Goal: Check status: Check status

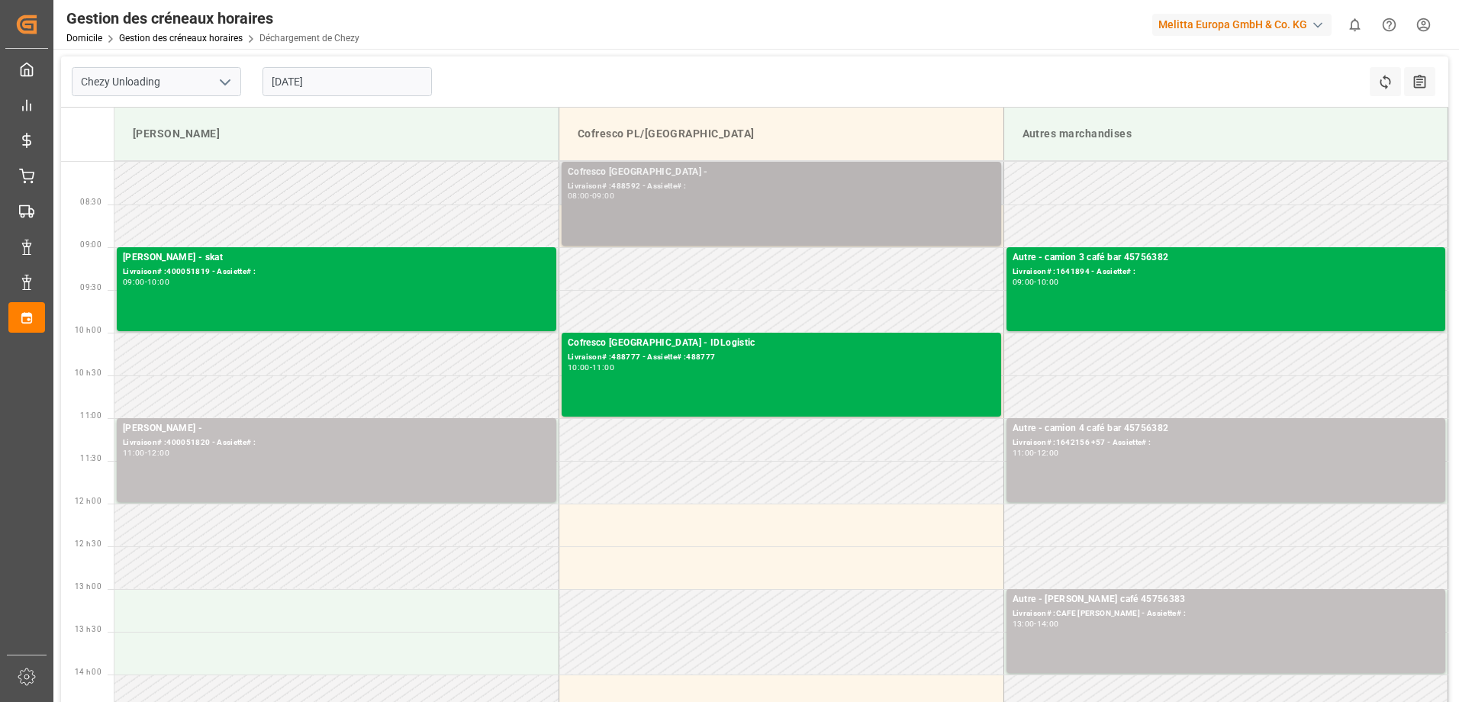
click at [917, 221] on div "Cofresco Pologne - Livraison# :488592 - Assiette# : 08:00 - 09:00" at bounding box center [781, 204] width 427 height 78
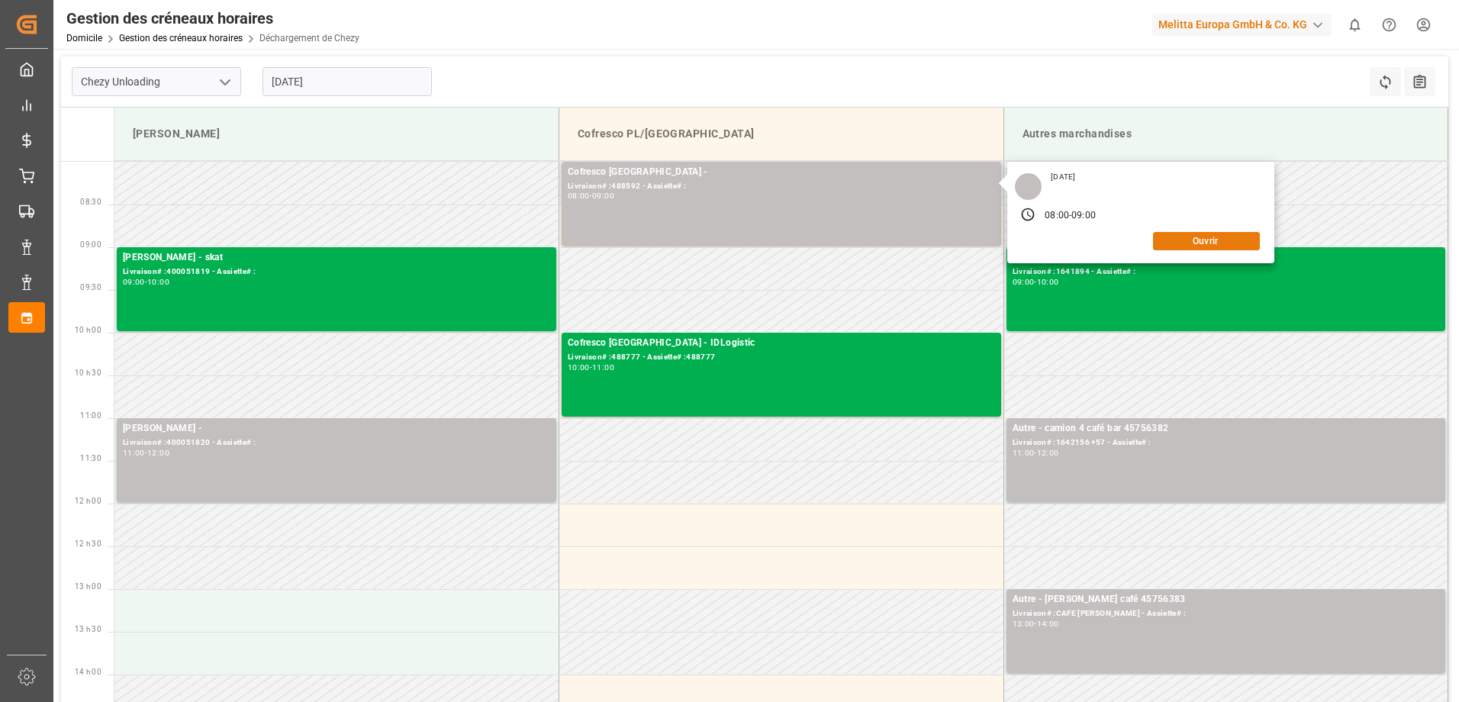
click at [1215, 242] on button "Ouvrir" at bounding box center [1206, 241] width 107 height 18
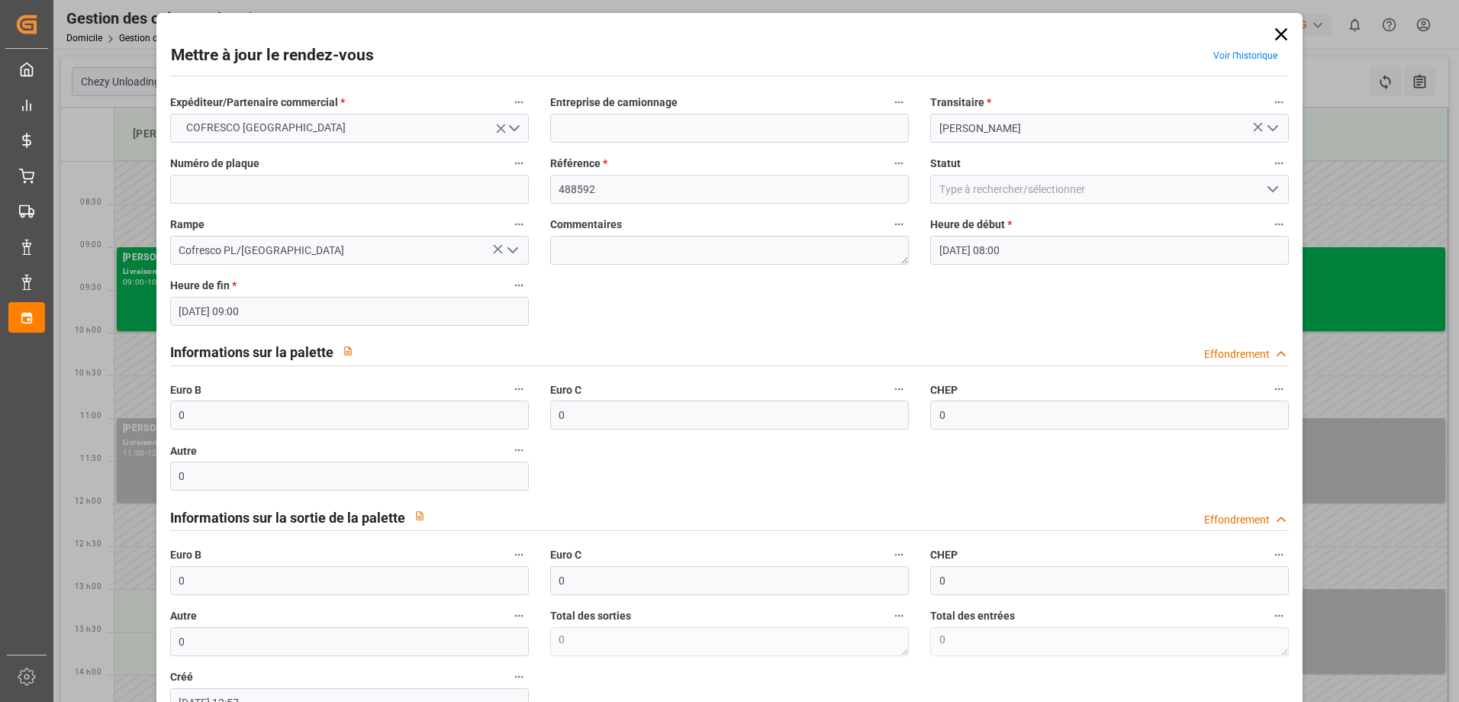
click at [1268, 190] on polyline "Ouvrir le menu" at bounding box center [1272, 189] width 9 height 5
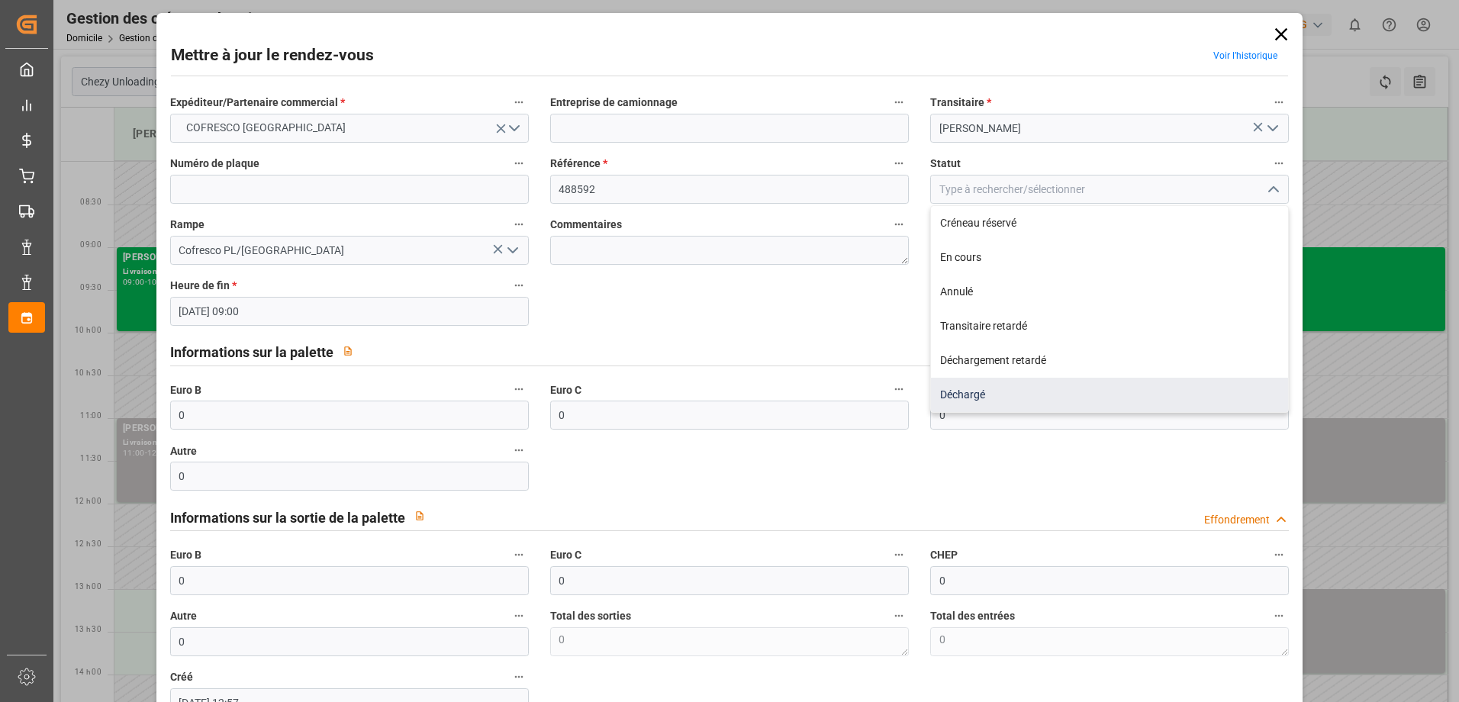
click at [1040, 393] on div "Déchargé" at bounding box center [1109, 395] width 357 height 34
type input "Unloaded"
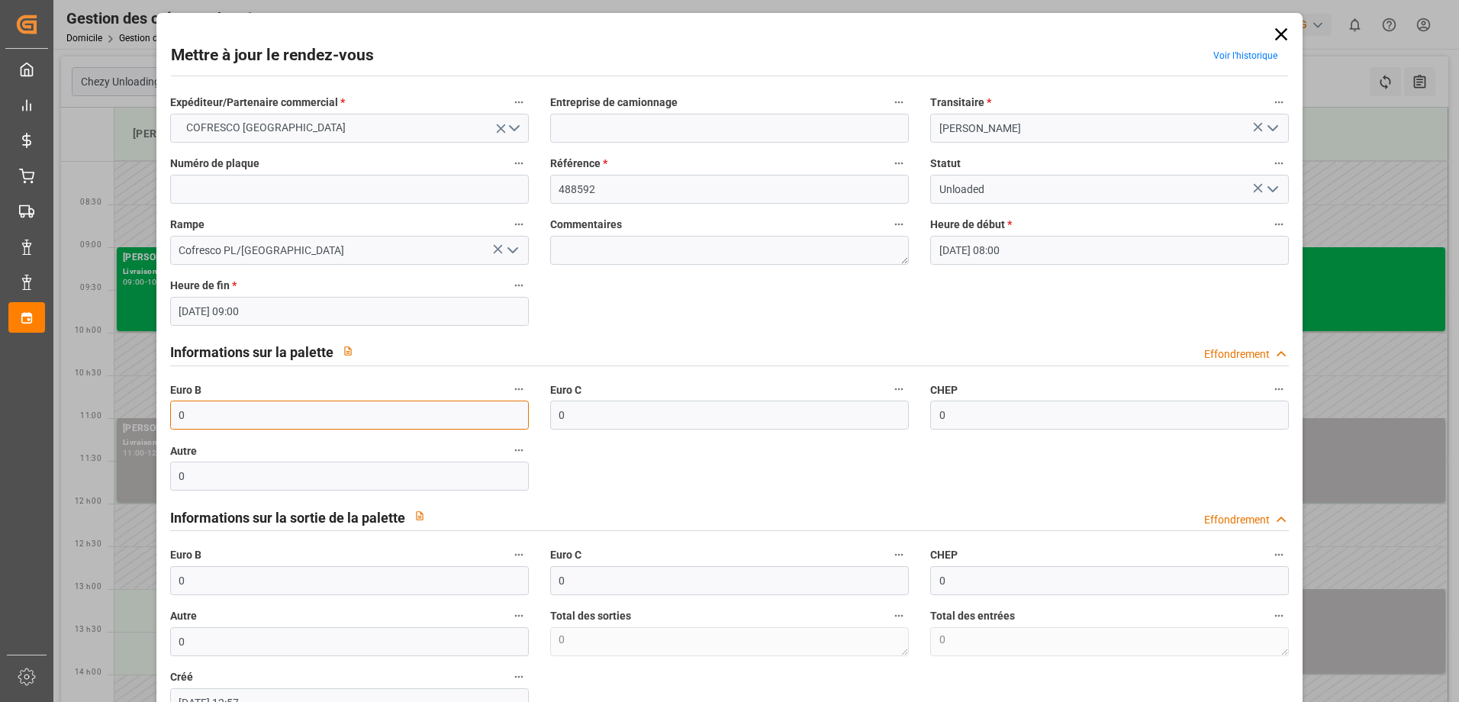
drag, startPoint x: 343, startPoint y: 423, endPoint x: 84, endPoint y: 439, distance: 259.9
click at [88, 439] on div "Mettre à jour le rendez-vous Voir l’historique Expéditeur/Partenaire commercial…" at bounding box center [729, 351] width 1459 height 702
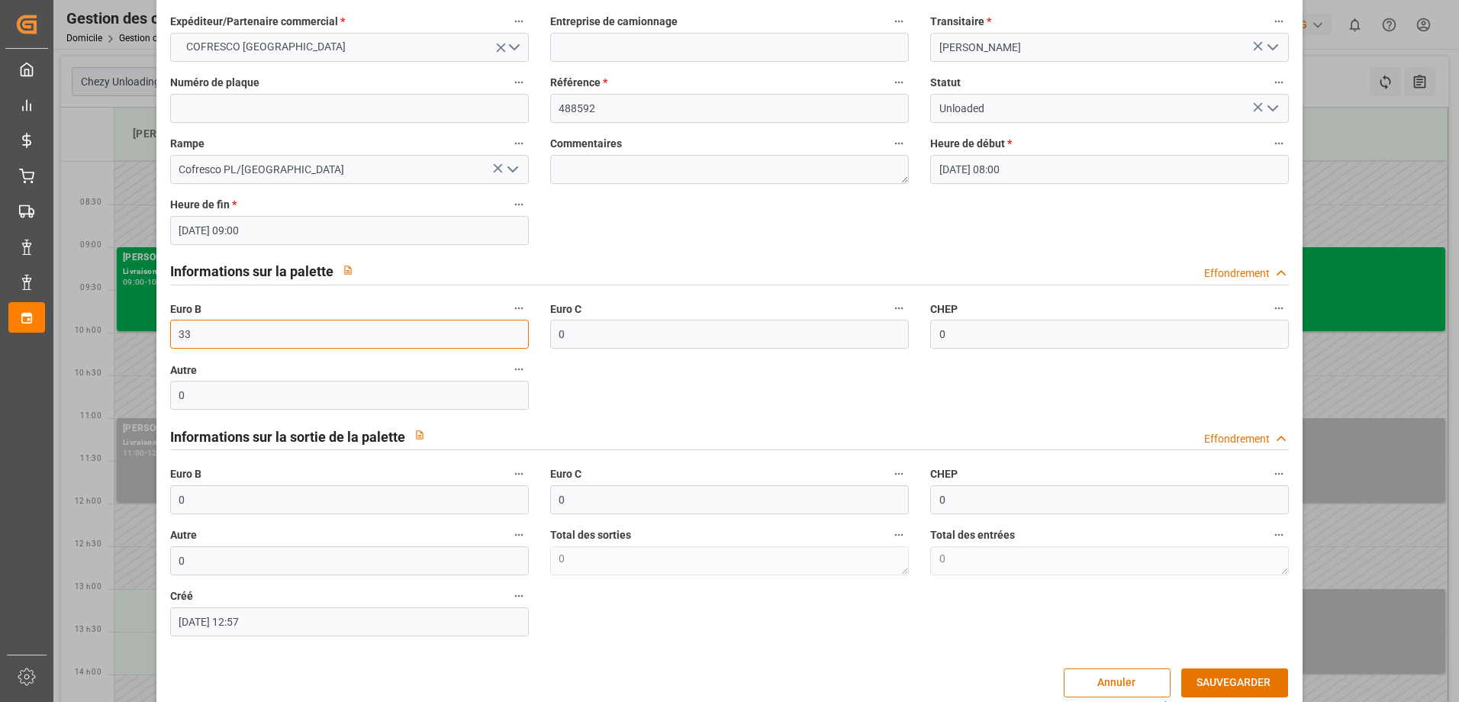
scroll to position [104, 0]
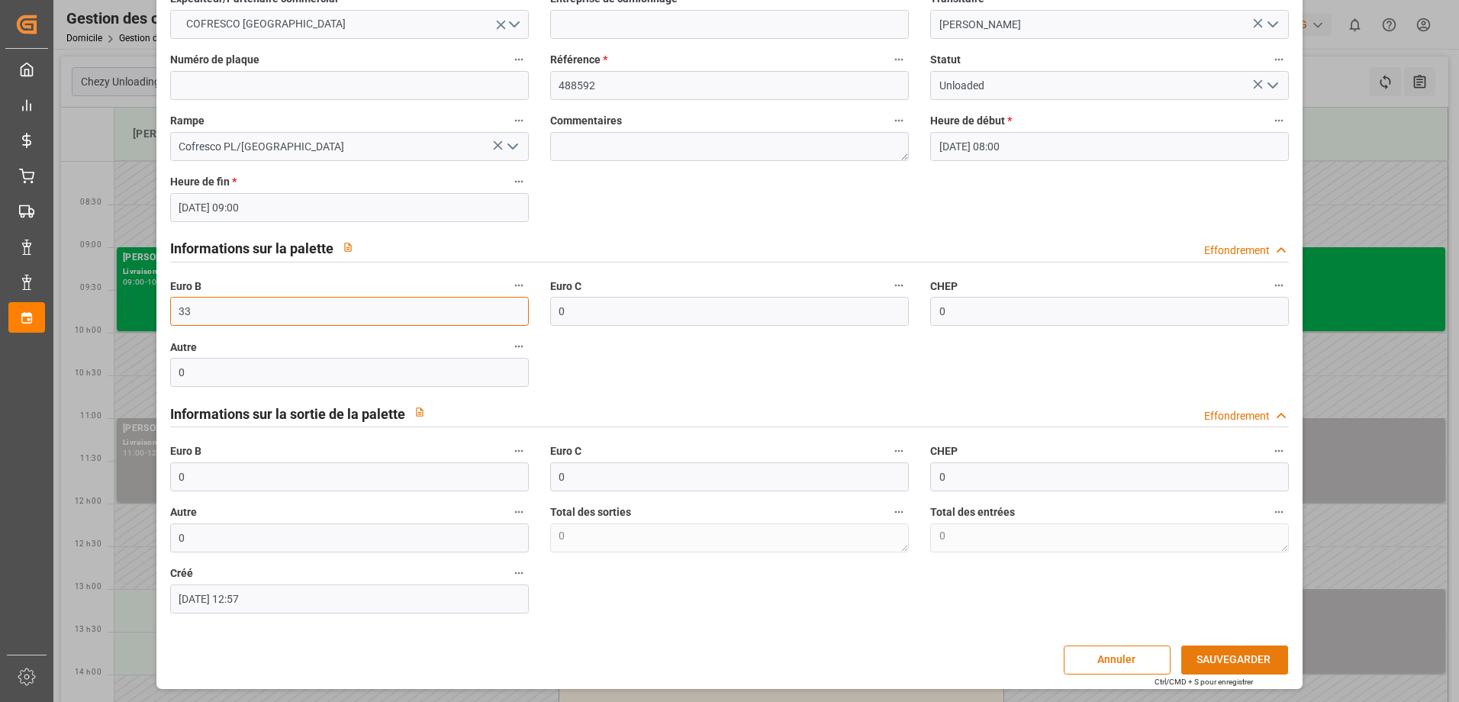
type input "33"
click at [1250, 666] on button "SAUVEGARDER" at bounding box center [1234, 659] width 107 height 29
